Goal: Book appointment/travel/reservation

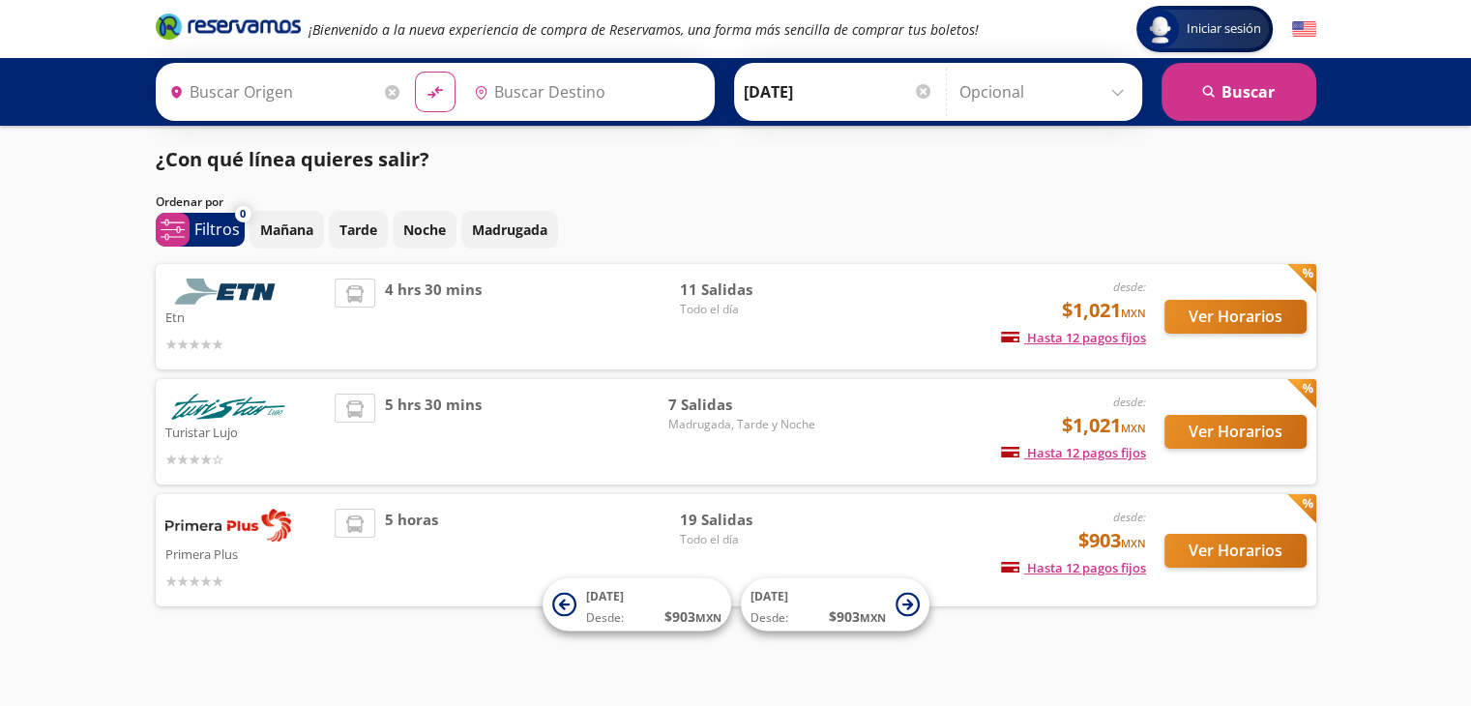
type input "[PERSON_NAME] de Querétaro, [GEOGRAPHIC_DATA]"
type input "[GEOGRAPHIC_DATA], [GEOGRAPHIC_DATA]"
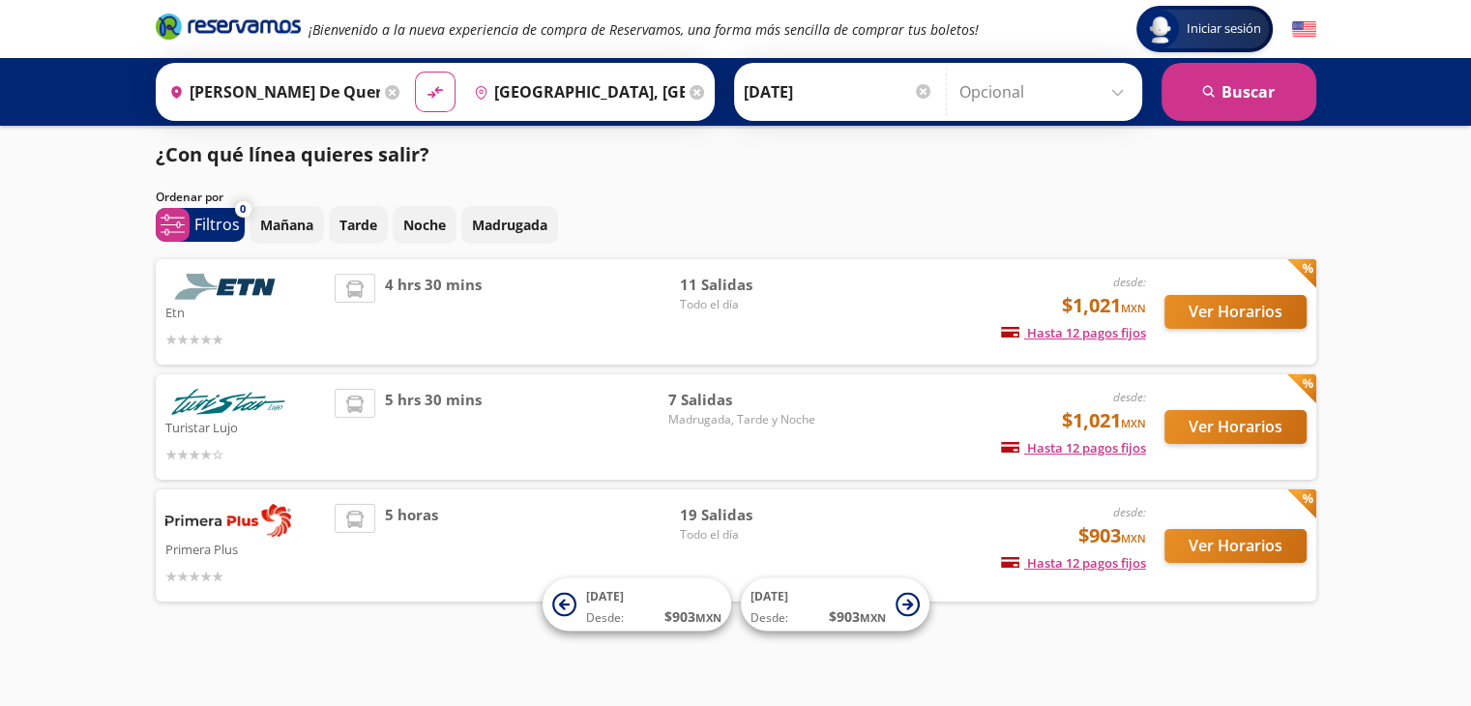
scroll to position [7, 0]
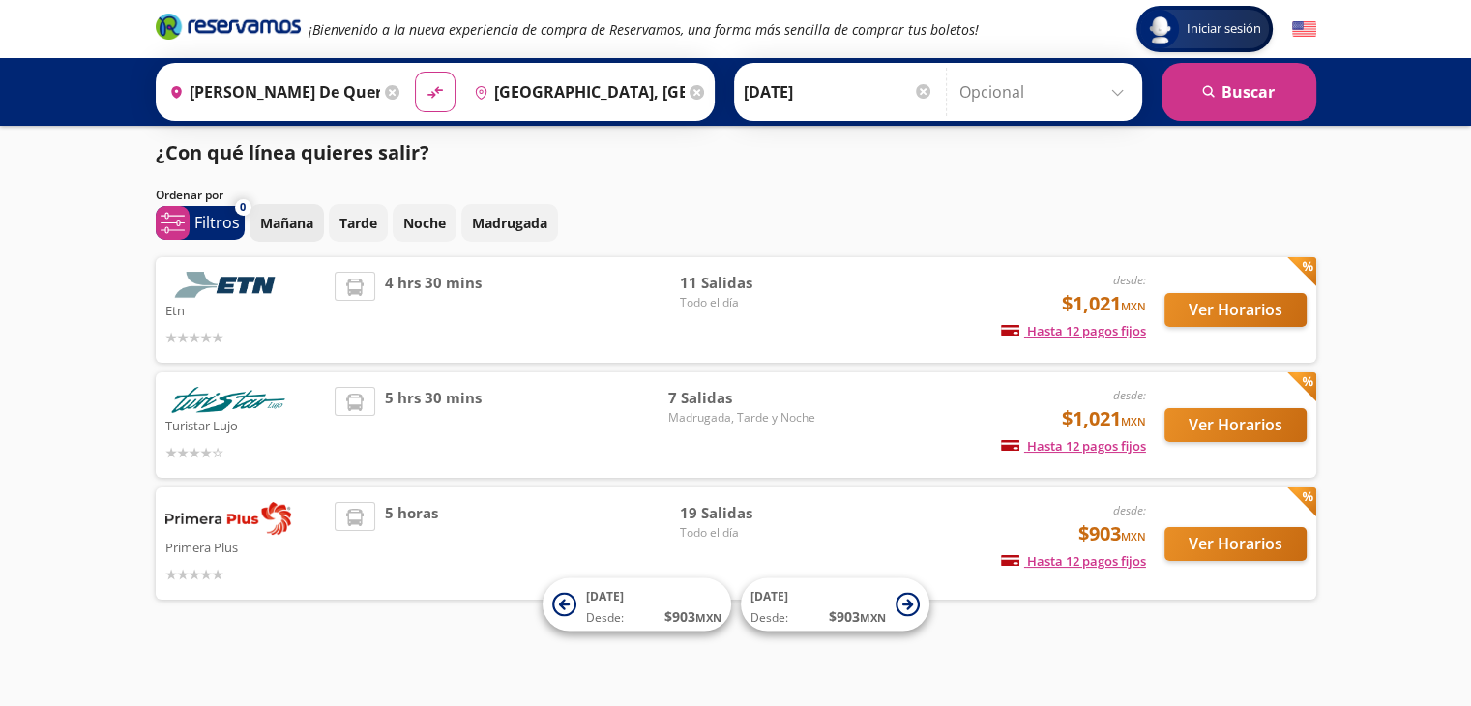
click at [305, 227] on p "Mañana" at bounding box center [286, 223] width 53 height 20
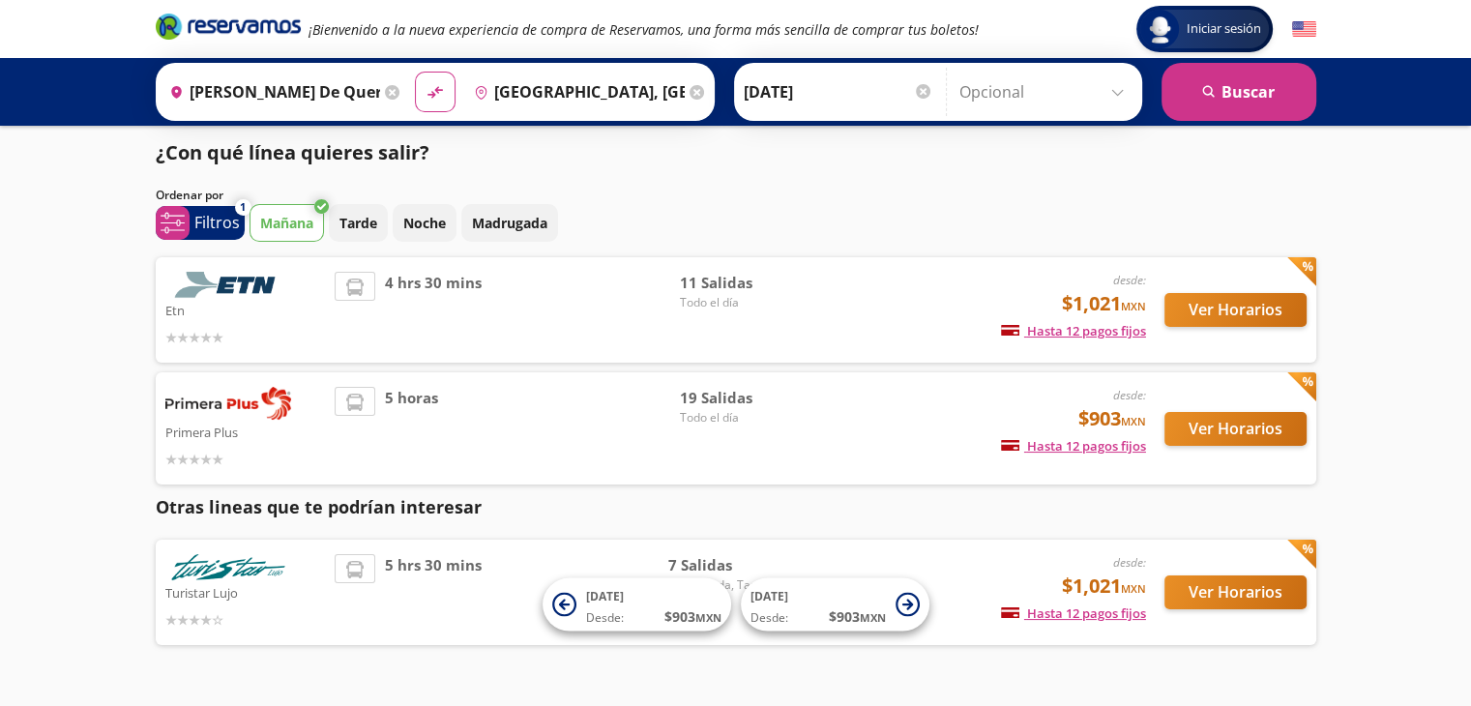
scroll to position [56, 0]
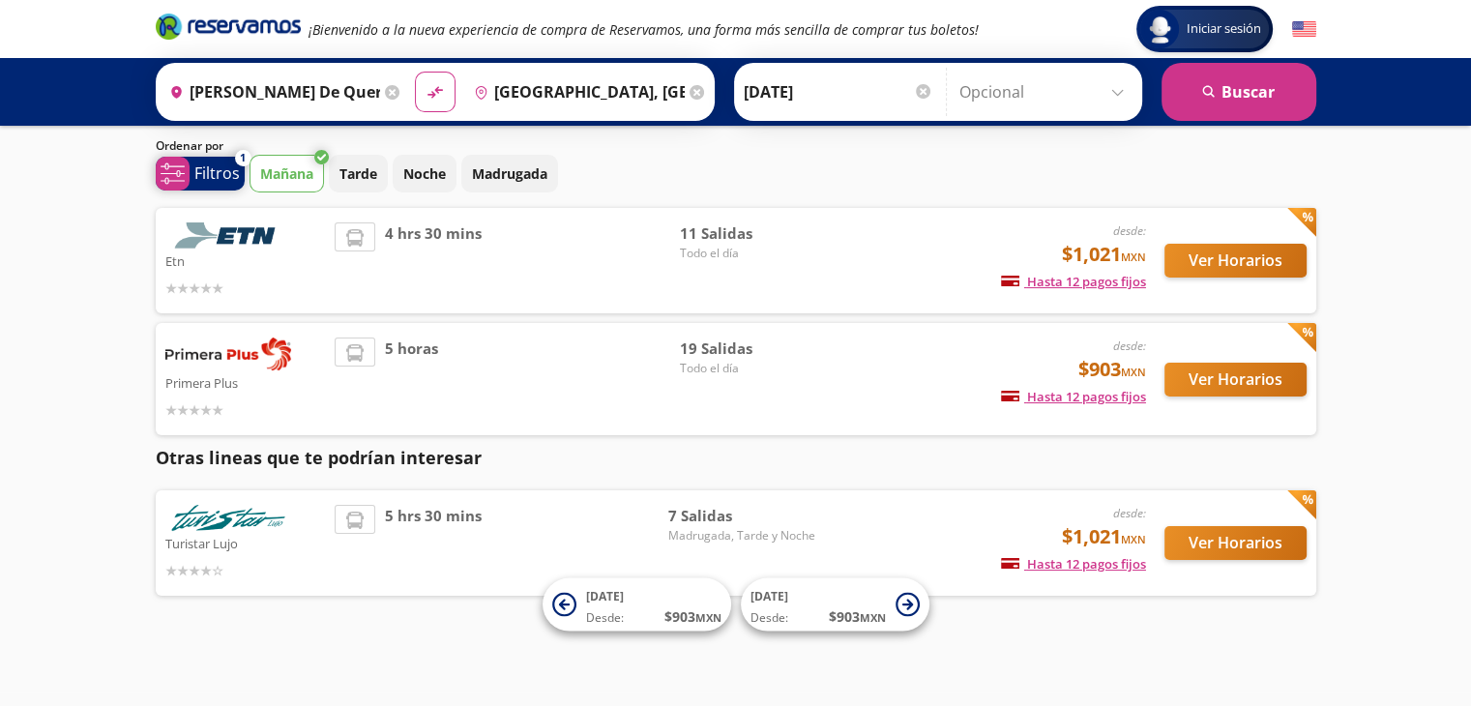
click at [199, 172] on p "Filtros" at bounding box center [216, 173] width 45 height 23
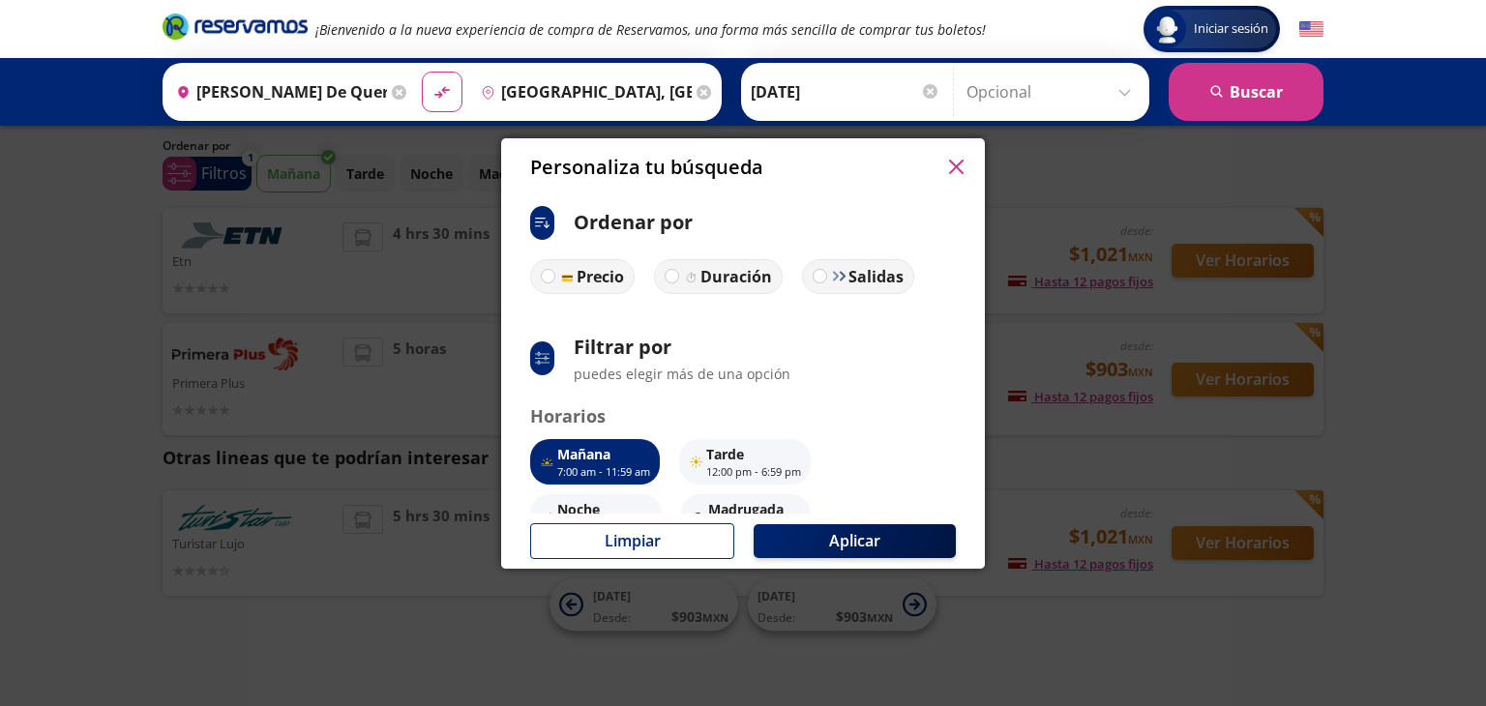
click at [740, 171] on icon "button" at bounding box center [955, 167] width 15 height 15
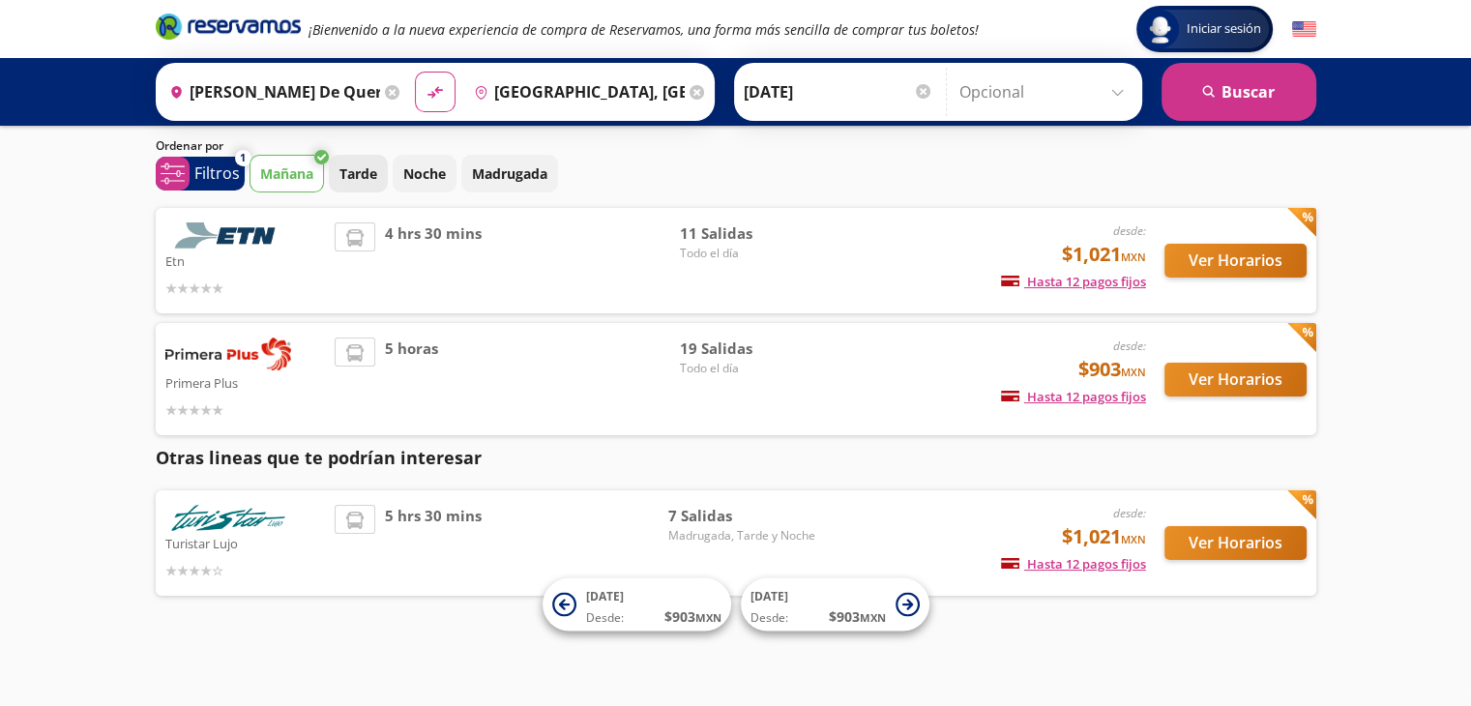
click at [362, 181] on p "Tarde" at bounding box center [359, 173] width 38 height 20
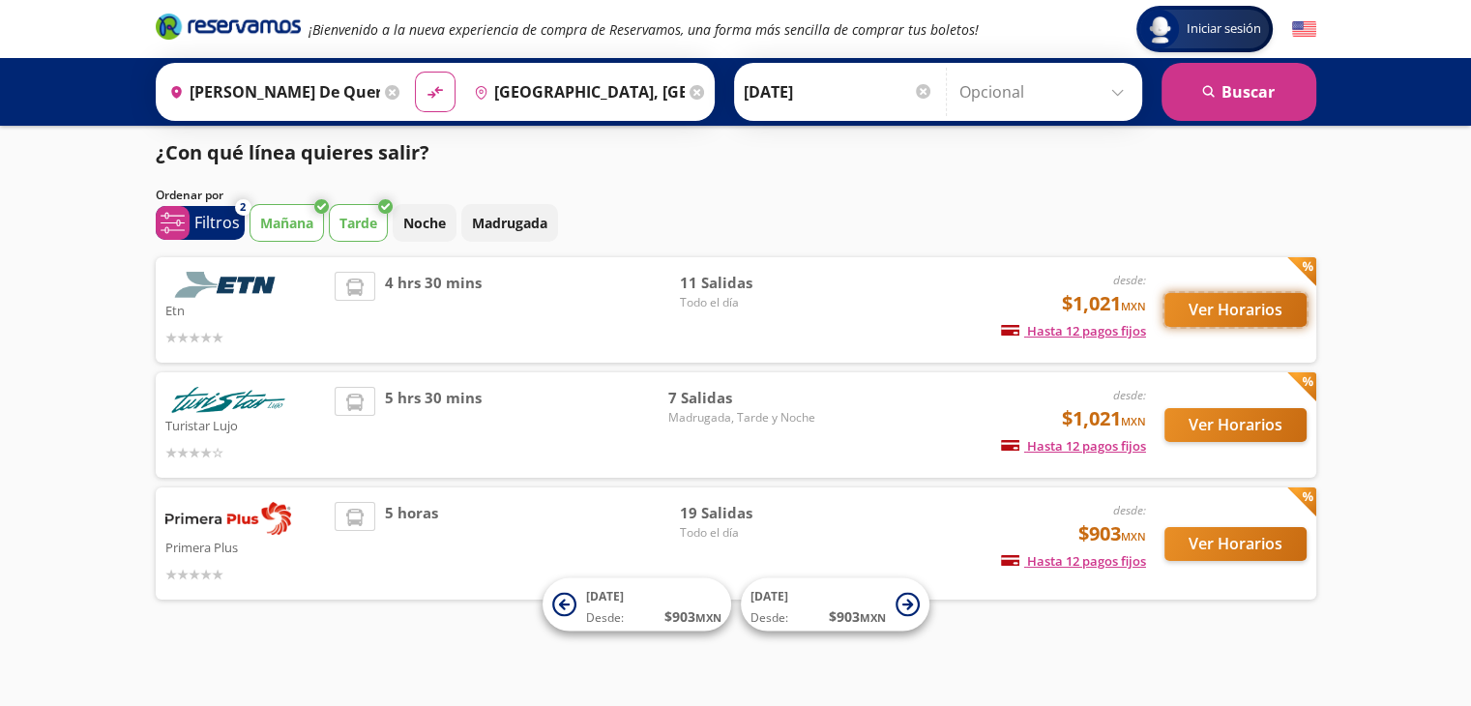
click at [740, 296] on button "Ver Horarios" at bounding box center [1236, 310] width 142 height 34
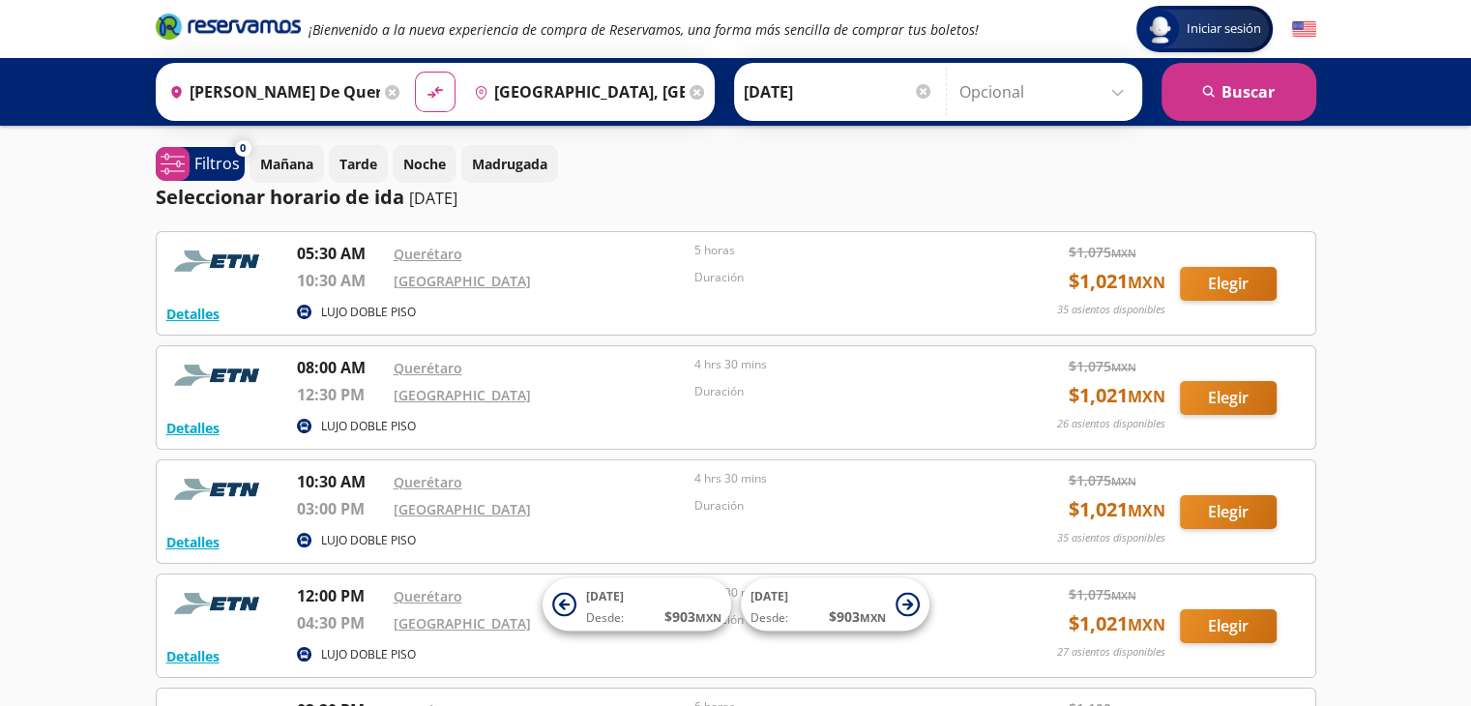
scroll to position [7, 0]
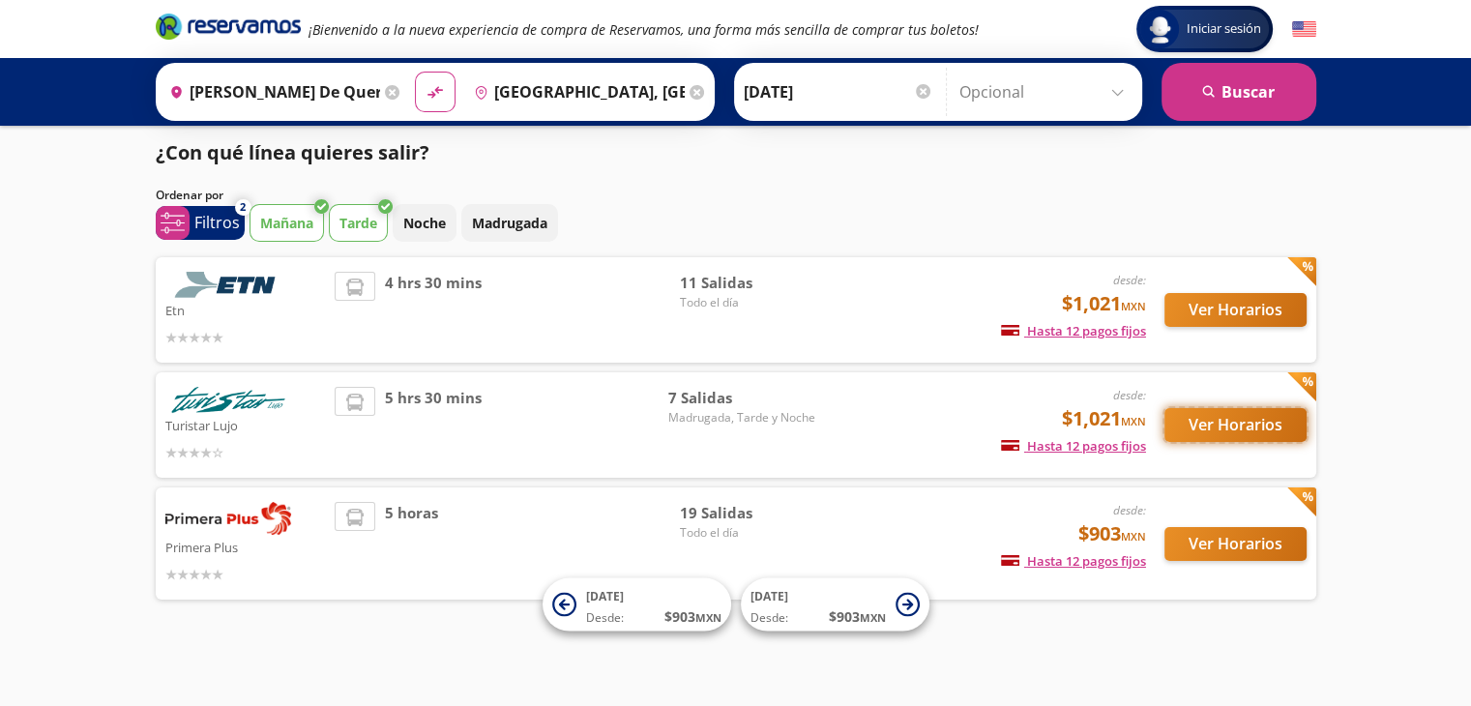
click at [740, 426] on button "Ver Horarios" at bounding box center [1236, 425] width 142 height 34
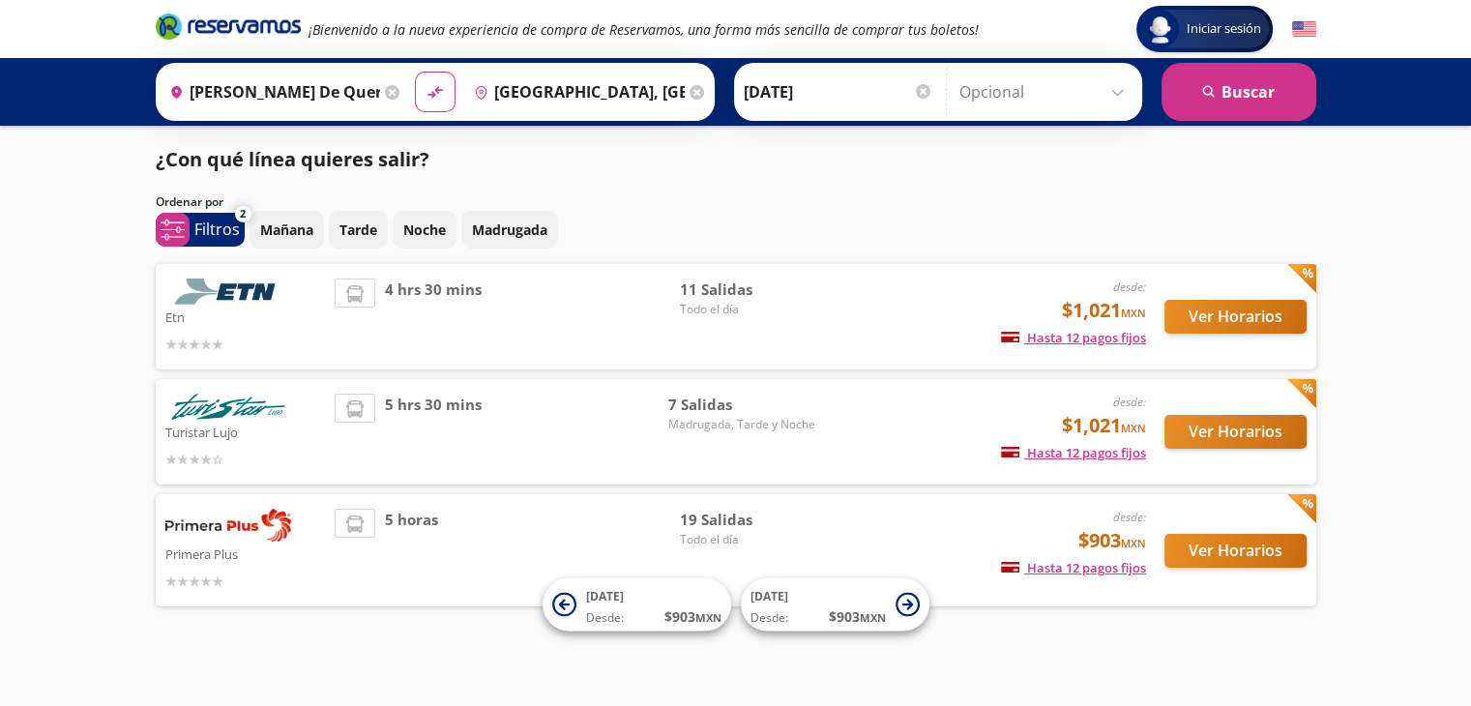
scroll to position [7, 0]
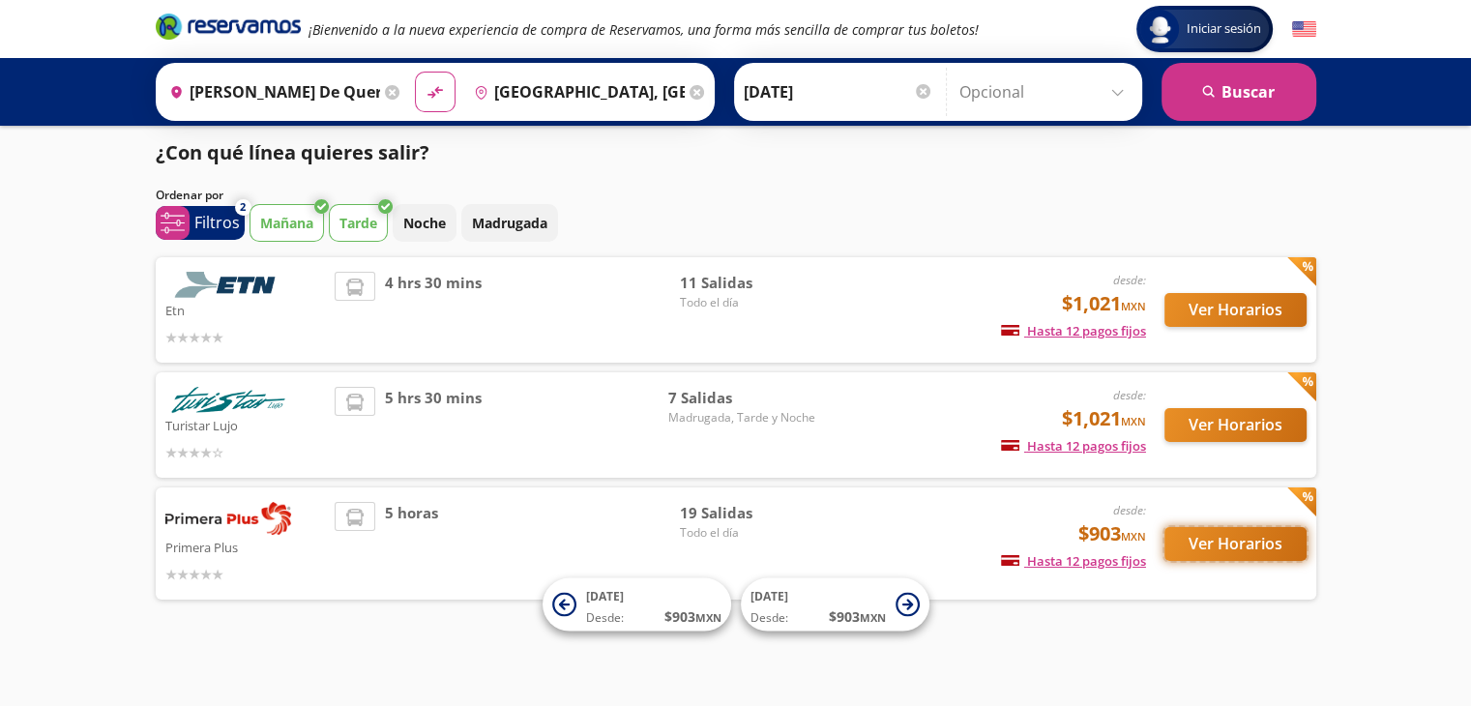
click at [740, 543] on button "Ver Horarios" at bounding box center [1236, 544] width 142 height 34
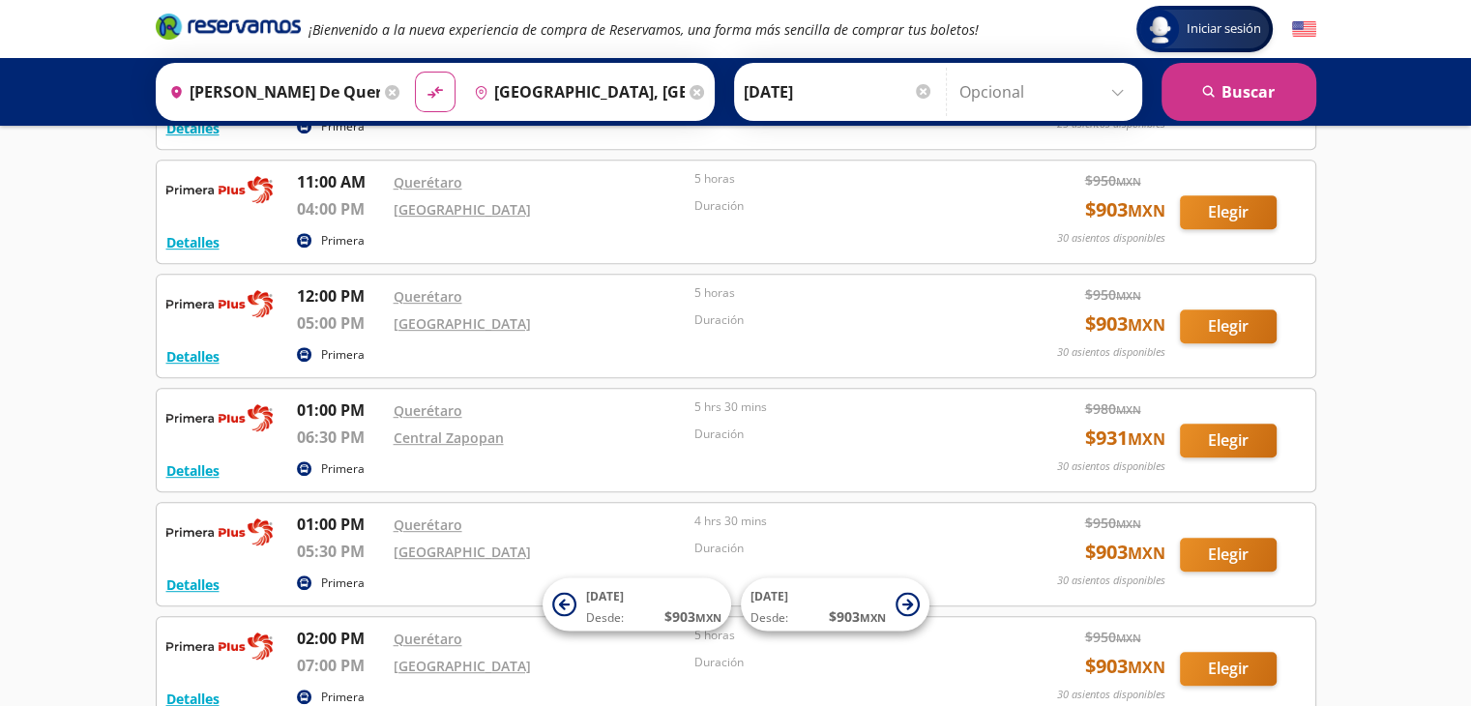
scroll to position [1064, 0]
